Goal: Task Accomplishment & Management: Use online tool/utility

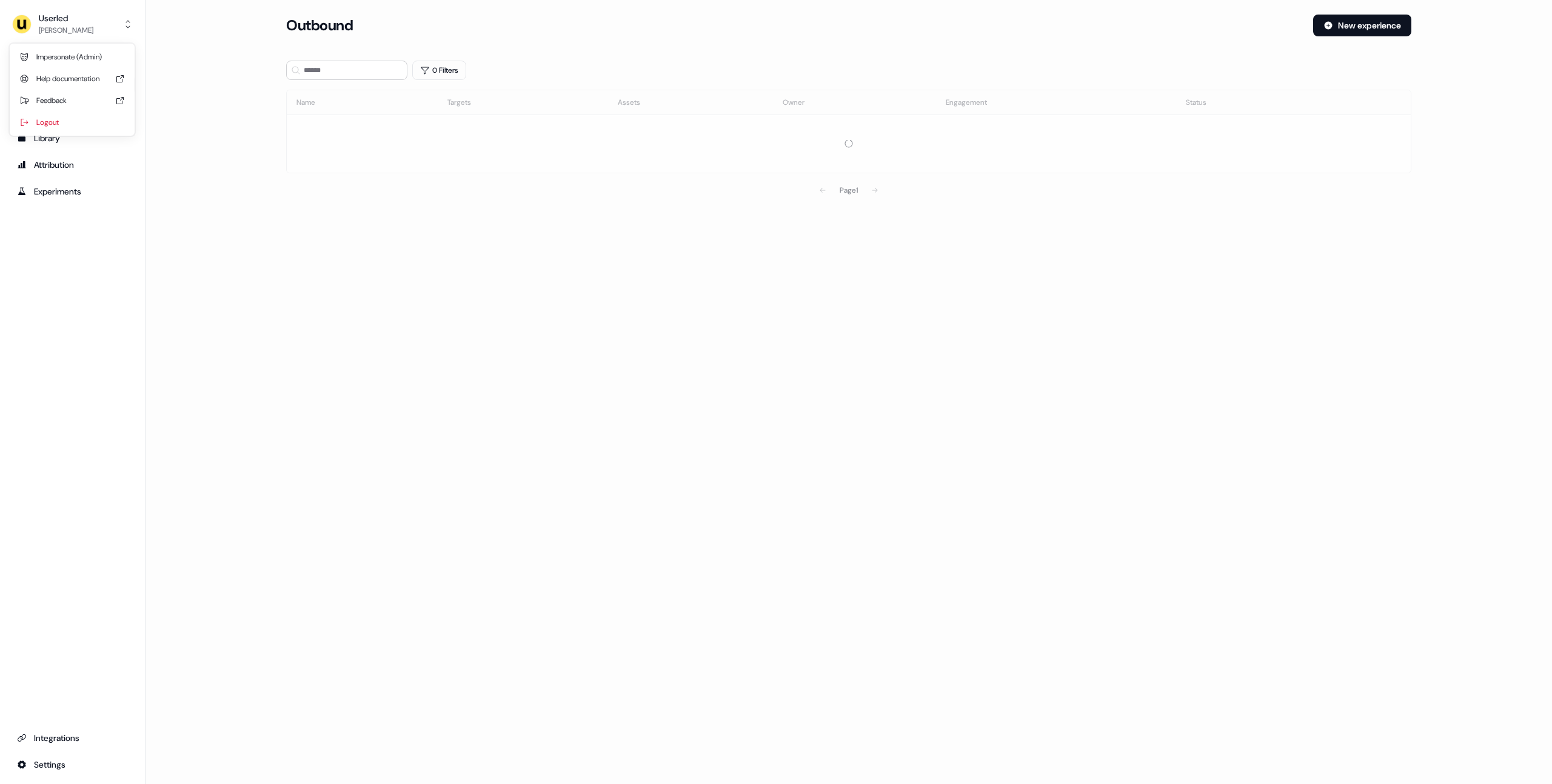
click at [26, 26] on img "side nav menu" at bounding box center [21, 24] width 20 height 20
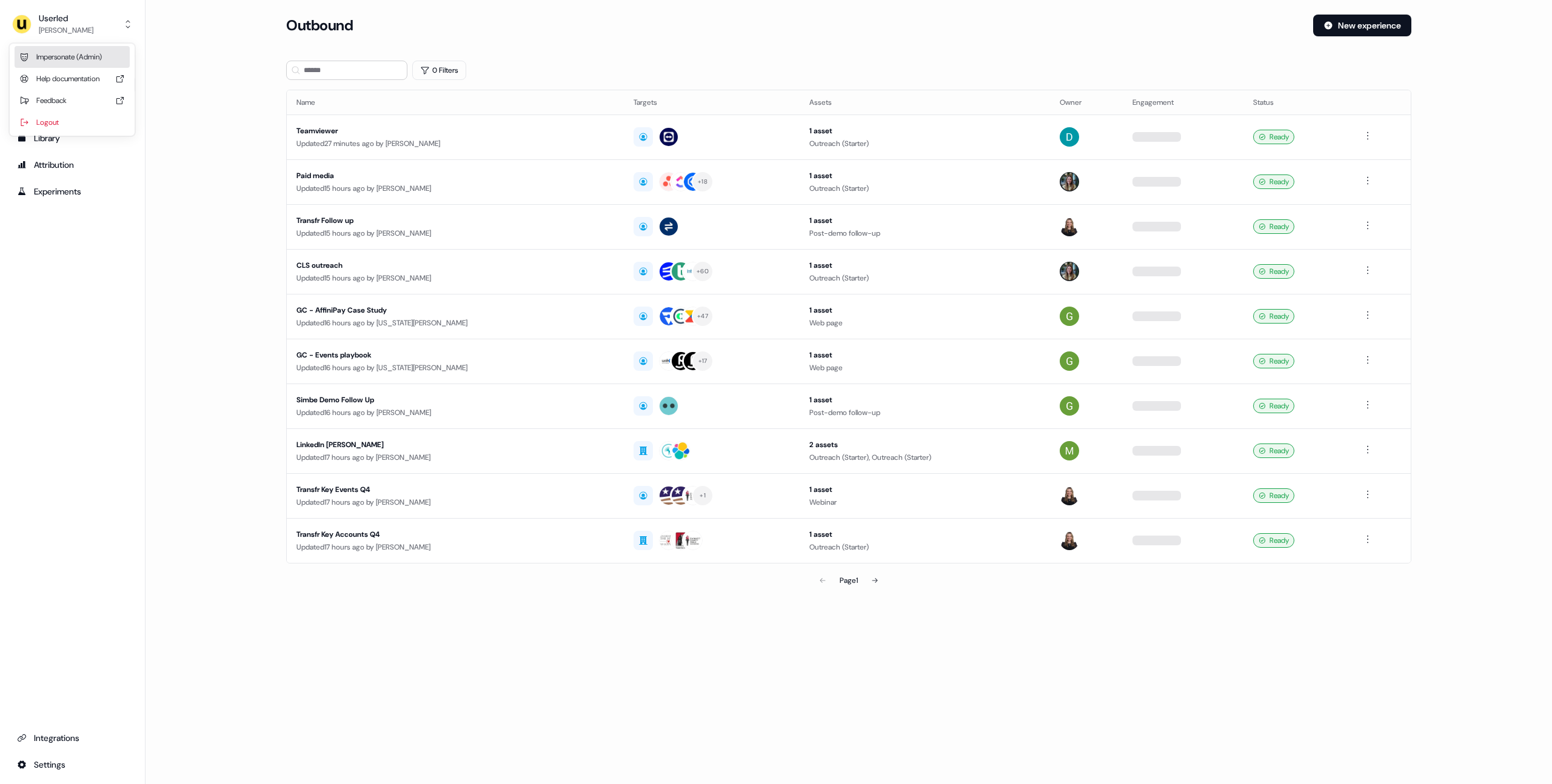
click at [67, 66] on div "Impersonate (Admin)" at bounding box center [71, 57] width 115 height 22
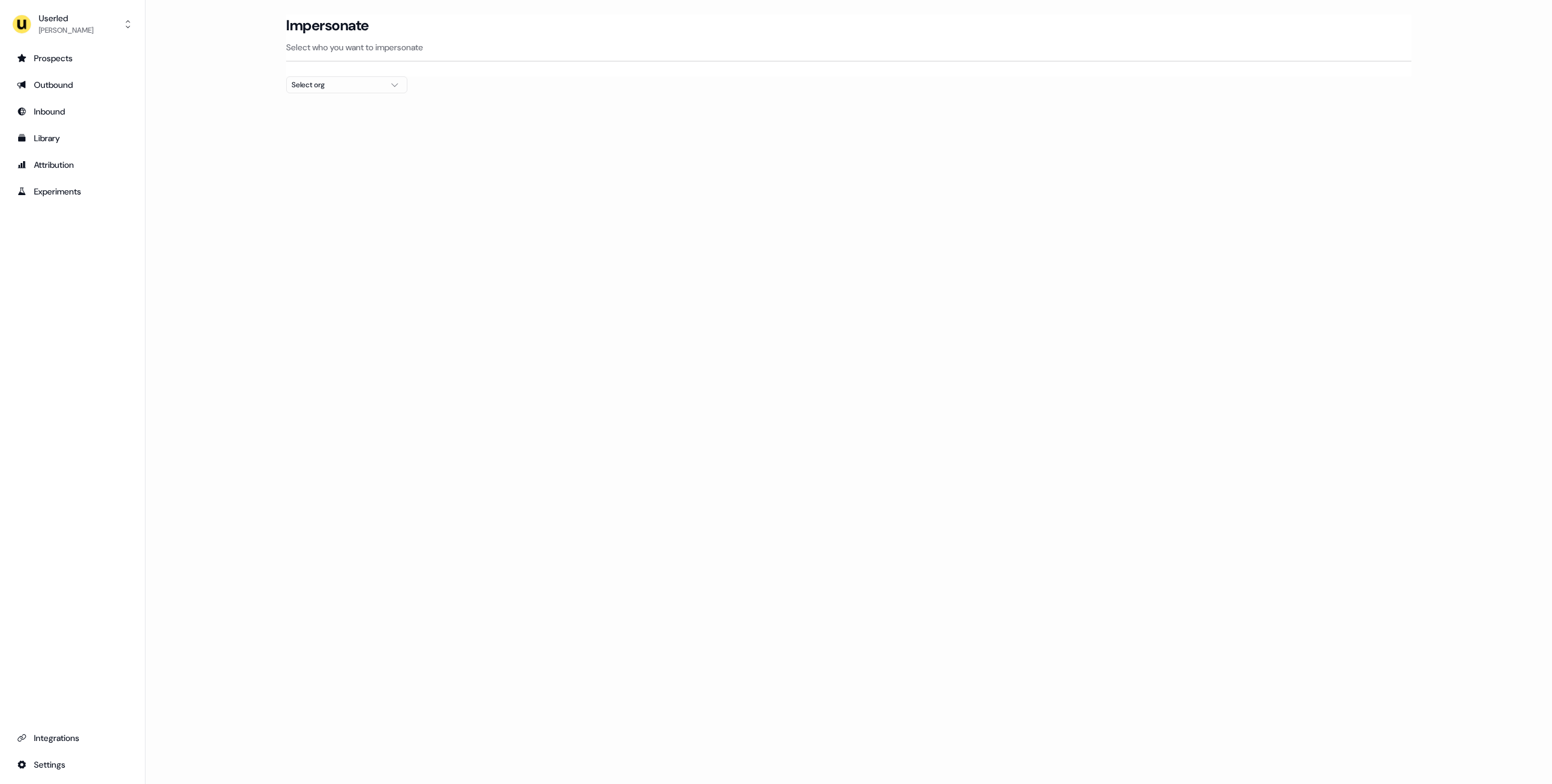
click at [335, 79] on div "Select org" at bounding box center [337, 85] width 91 height 12
type input "*****"
click at [366, 131] on div "Kpler" at bounding box center [346, 128] width 120 height 20
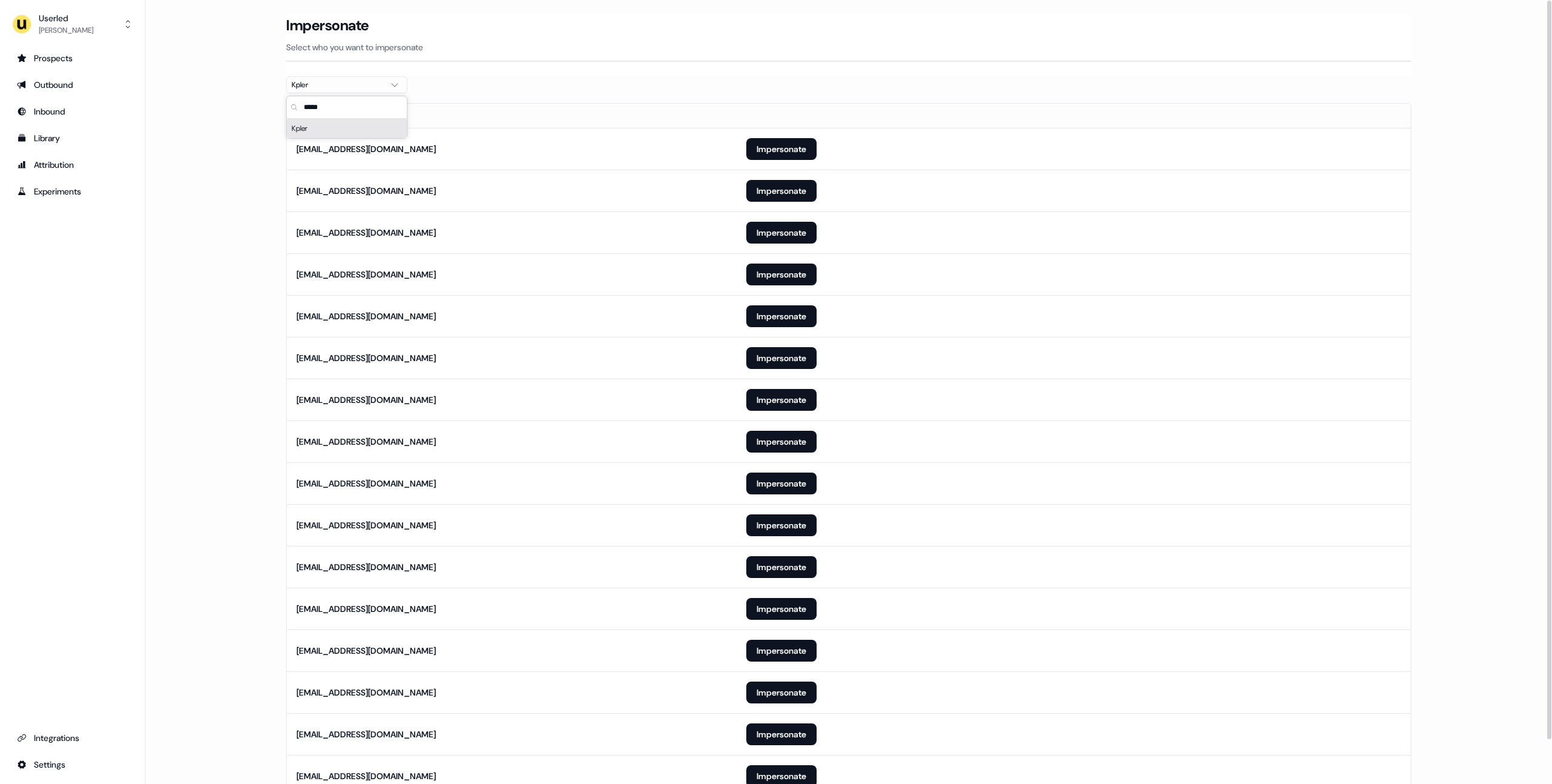
click at [261, 178] on main "Loading... Impersonate Select who you want to impersonate Kpler Email [EMAIL_AD…" at bounding box center [848, 422] width 1406 height 816
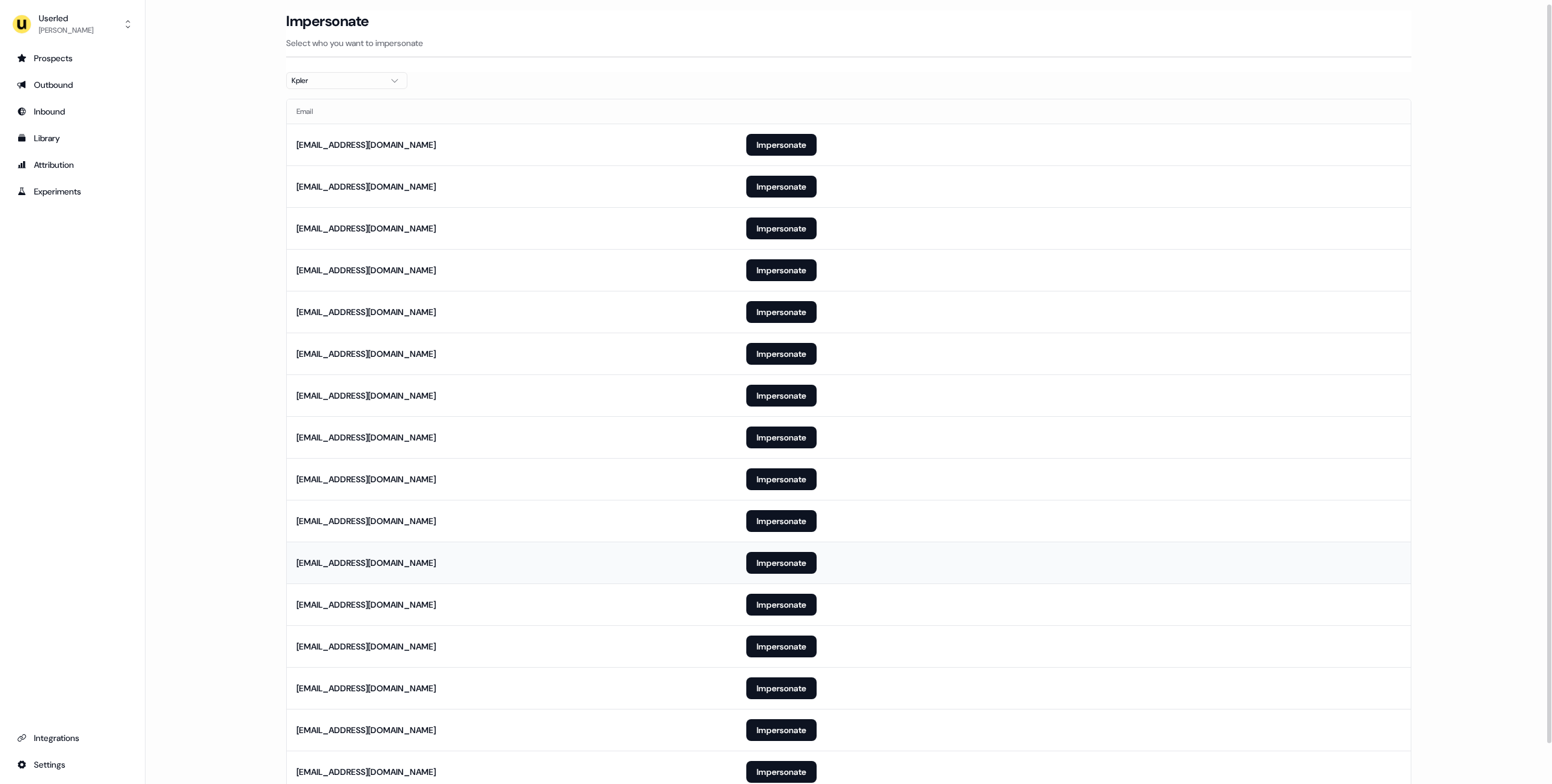
scroll to position [48, 0]
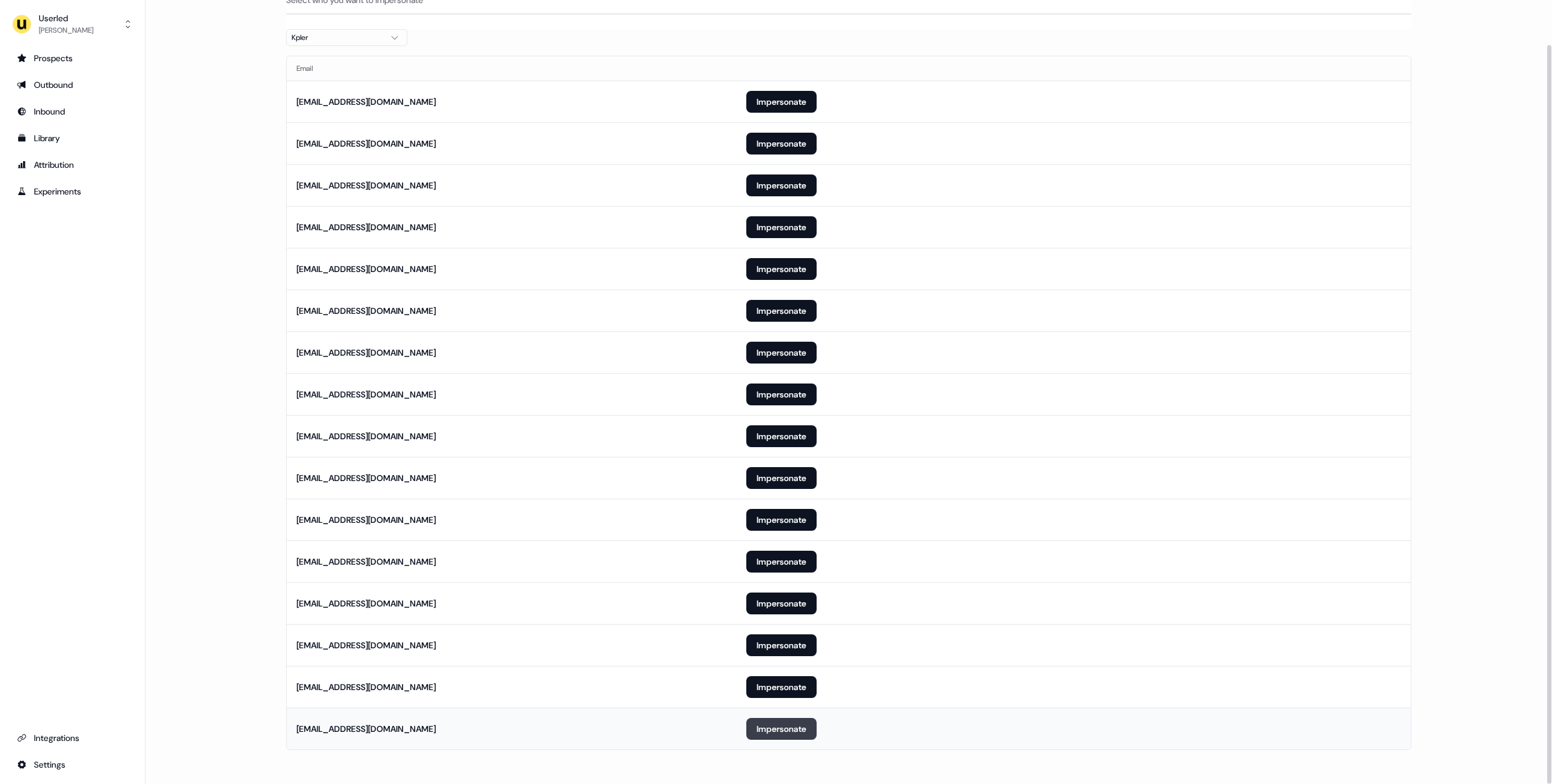
click at [775, 736] on button "Impersonate" at bounding box center [781, 729] width 71 height 22
